Goal: Task Accomplishment & Management: Manage account settings

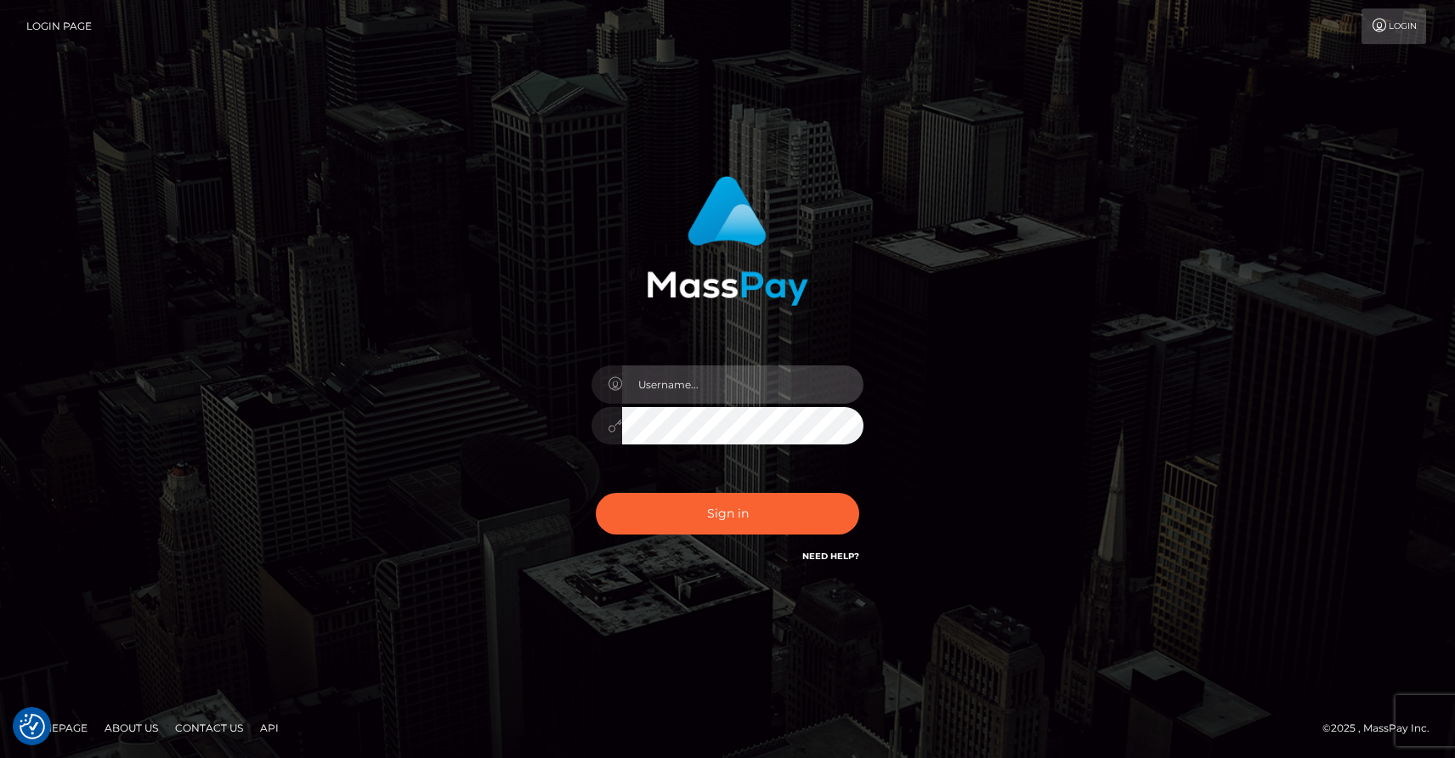
click at [698, 387] on input "text" at bounding box center [742, 384] width 241 height 38
type input "[EMAIL_ADDRESS][DOMAIN_NAME]"
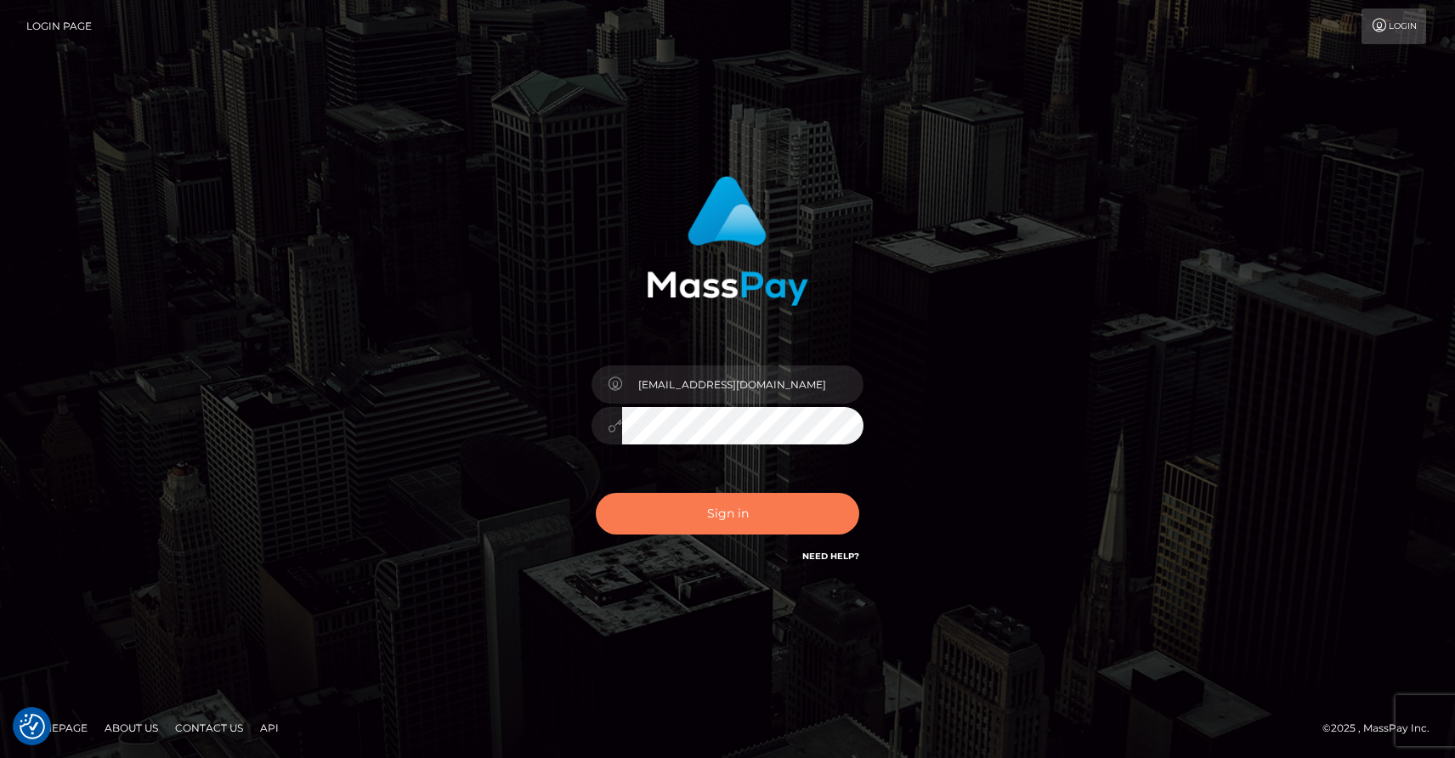
click at [735, 514] on button "Sign in" at bounding box center [727, 514] width 263 height 42
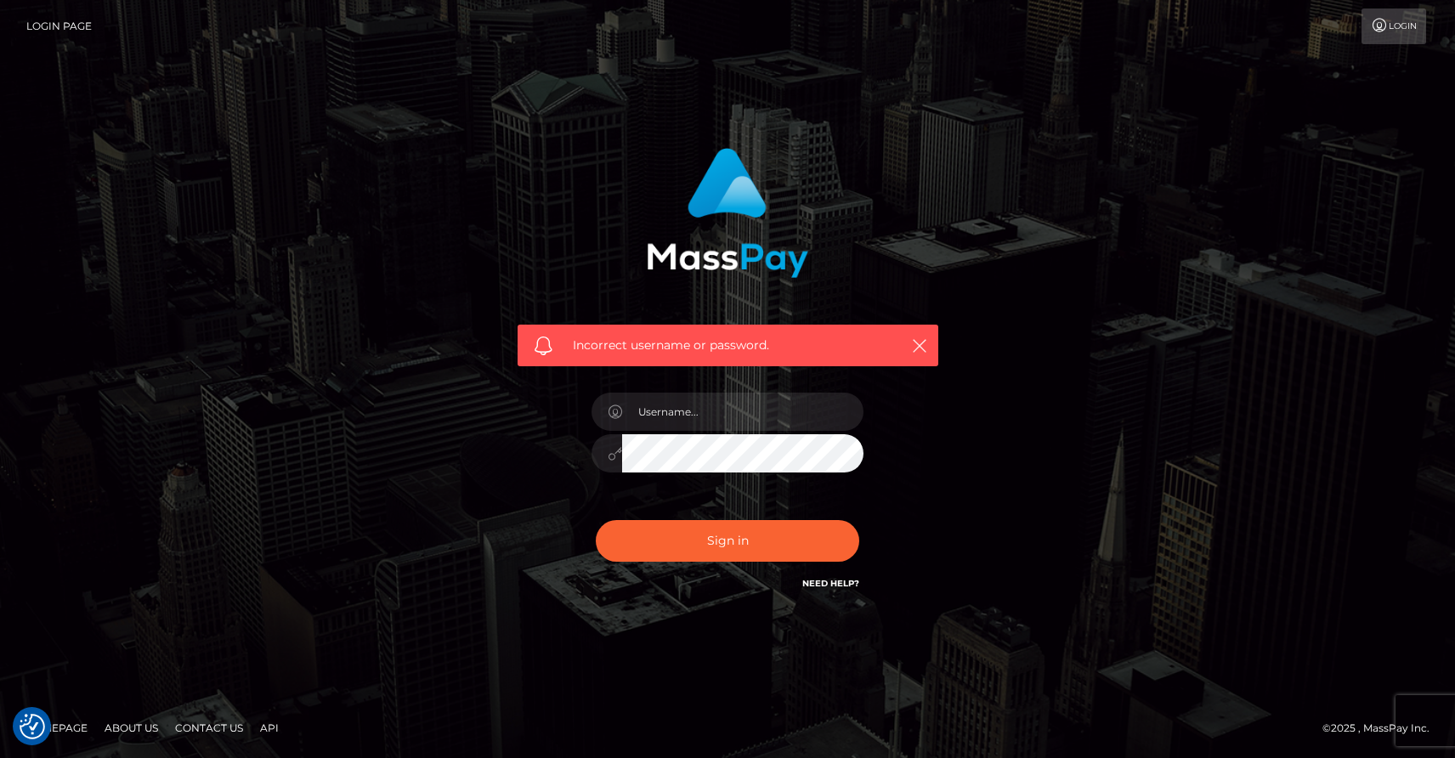
click at [826, 585] on link "Need Help?" at bounding box center [830, 583] width 57 height 11
